Goal: Task Accomplishment & Management: Manage account settings

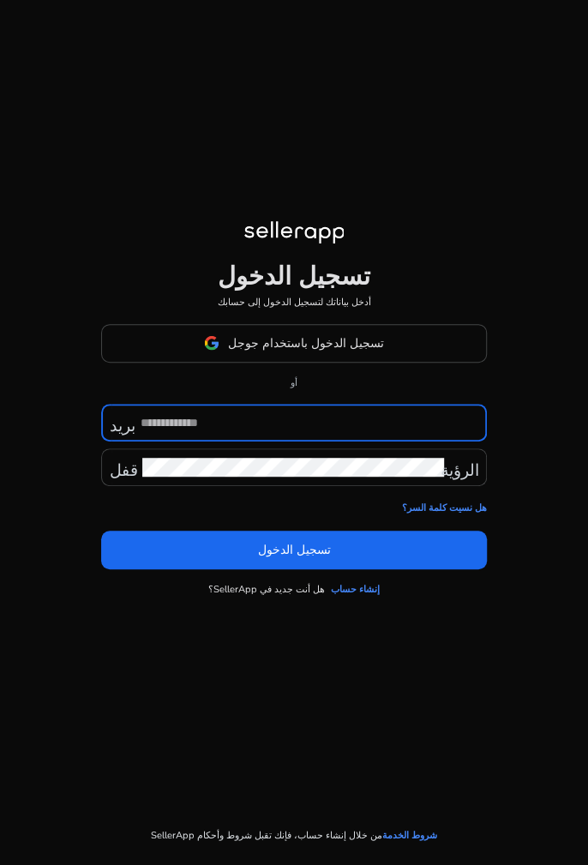
click at [348, 352] on font "تسجيل الدخول باستخدام جوجل" at bounding box center [306, 343] width 156 height 16
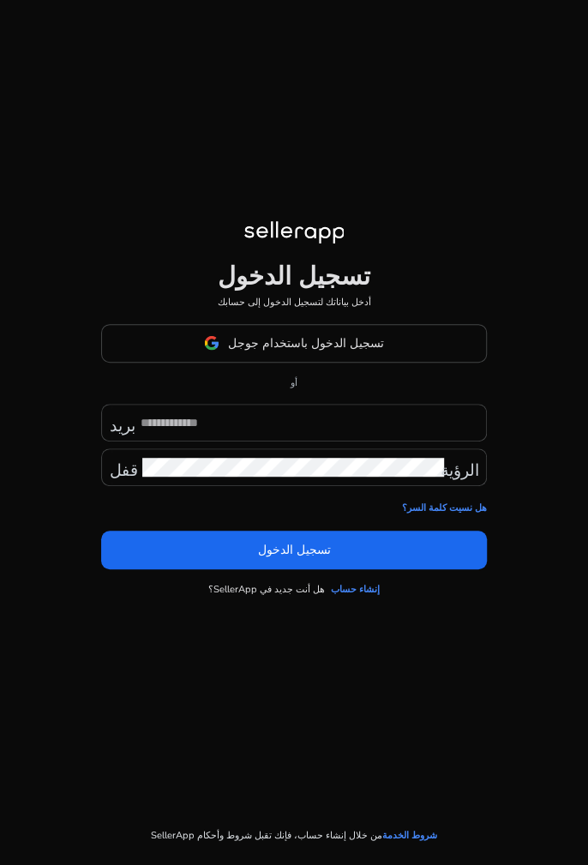
click at [316, 364] on span at bounding box center [293, 343] width 383 height 41
